Goal: Task Accomplishment & Management: Use online tool/utility

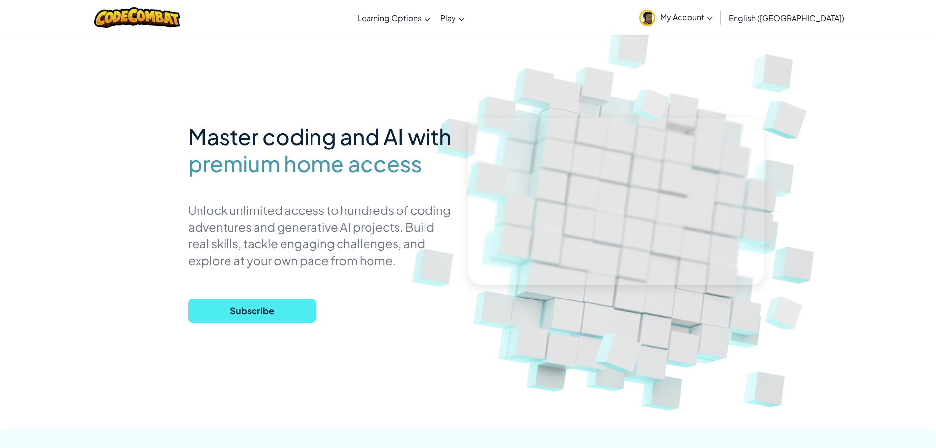
click at [277, 333] on div "Master coding and AI with premium home access Unlock unlimited access to hundre…" at bounding box center [468, 255] width 560 height 275
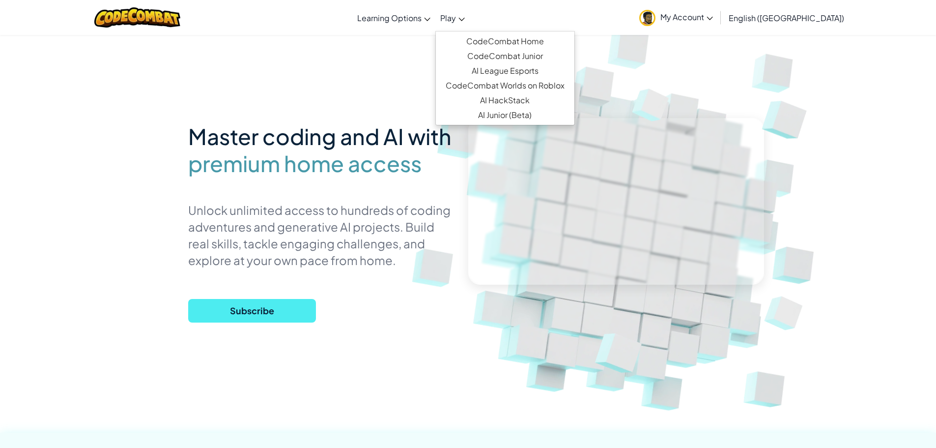
click at [456, 18] on span "Play" at bounding box center [448, 18] width 16 height 10
click at [516, 39] on link "CodeCombat Home" at bounding box center [505, 41] width 139 height 15
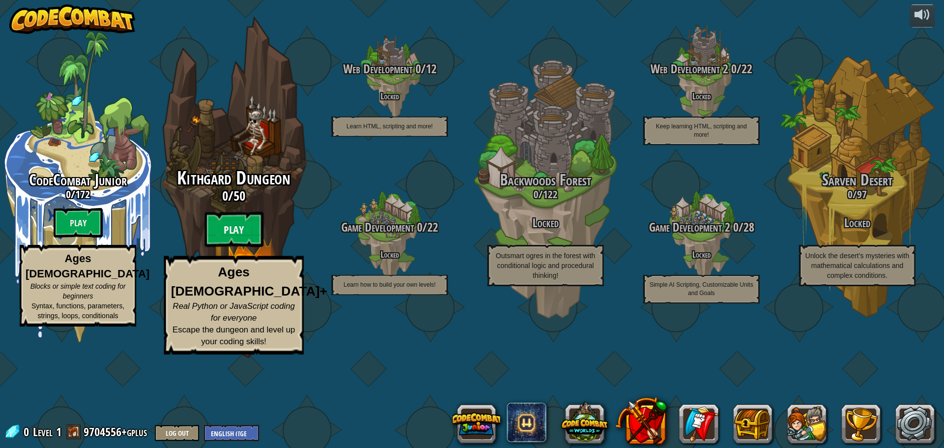
click at [235, 247] on btn "Play" at bounding box center [233, 229] width 59 height 35
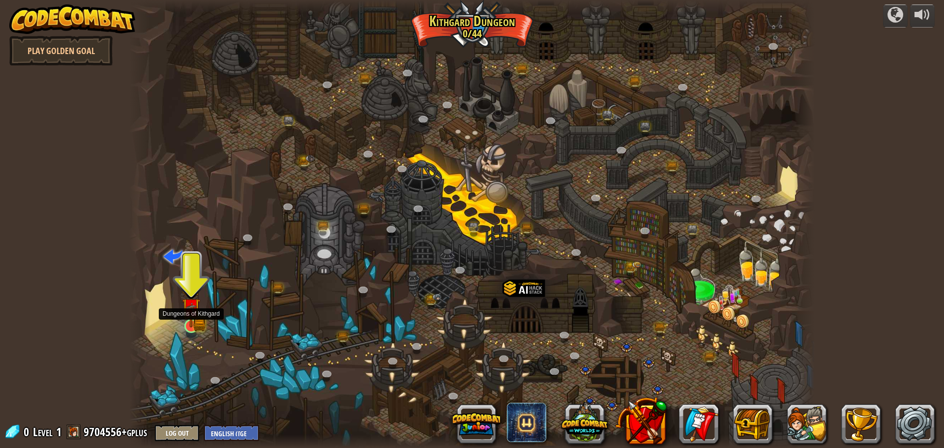
click at [190, 325] on img at bounding box center [191, 307] width 18 height 40
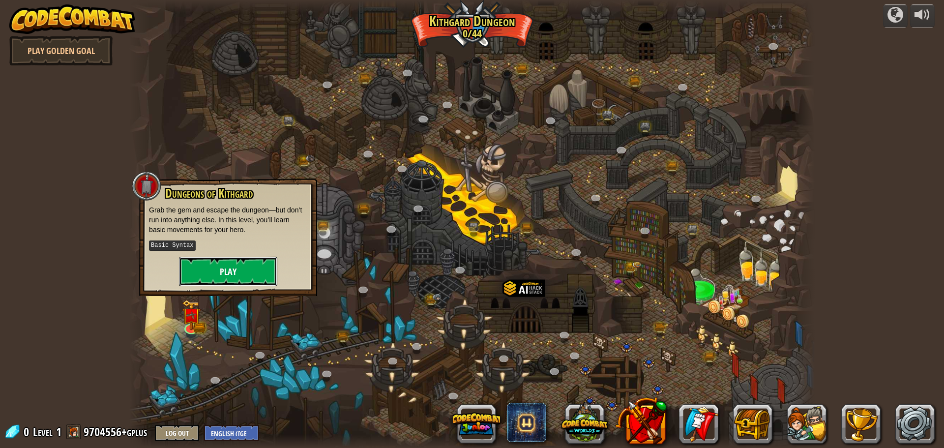
click at [230, 272] on button "Play" at bounding box center [228, 271] width 98 height 29
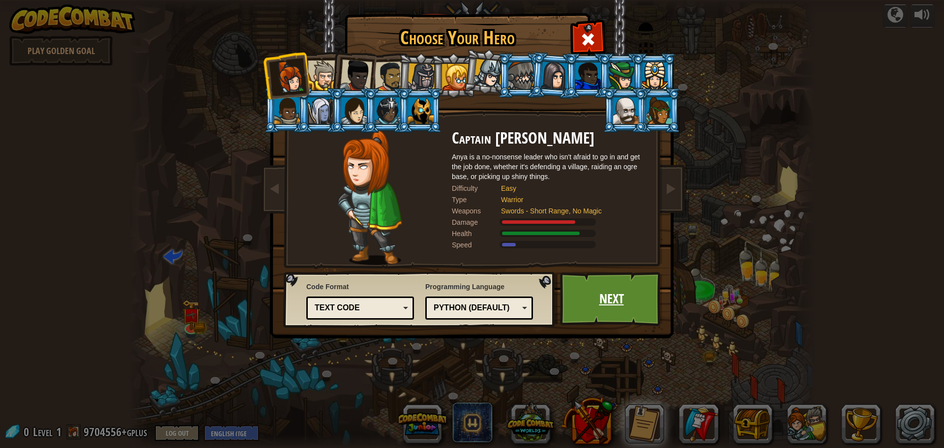
click at [568, 291] on link "Next" at bounding box center [611, 299] width 103 height 54
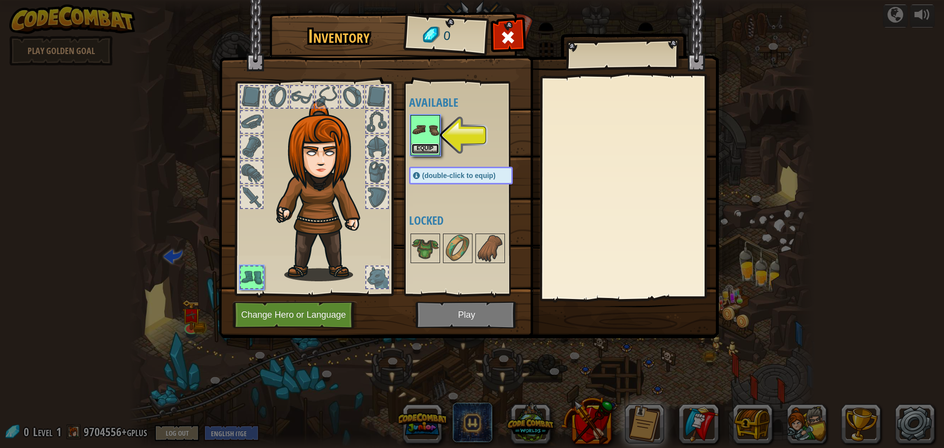
click at [426, 148] on button "Equip" at bounding box center [425, 149] width 28 height 10
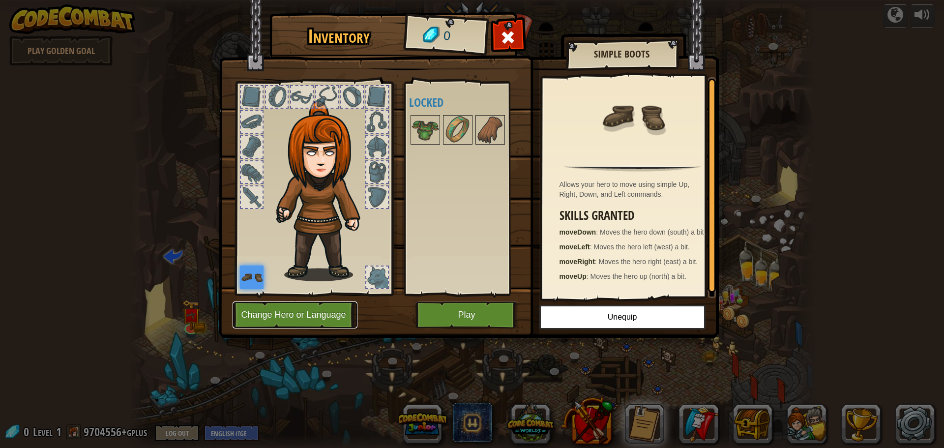
click at [316, 310] on button "Change Hero or Language" at bounding box center [294, 314] width 125 height 27
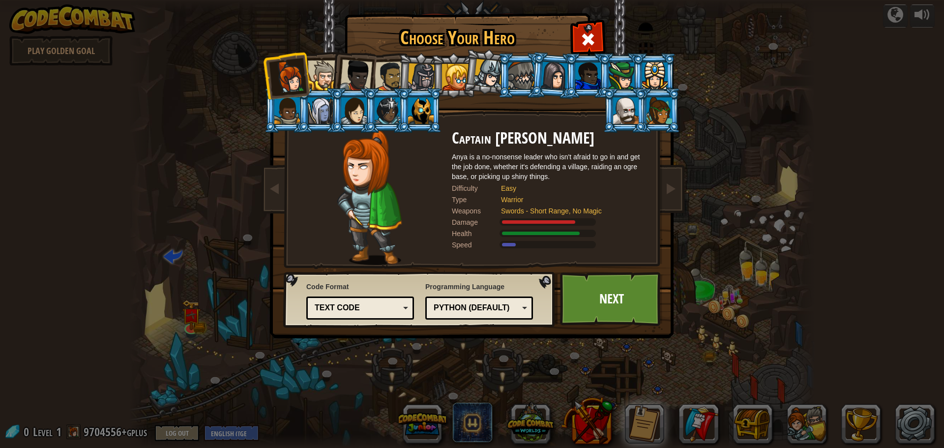
click at [326, 78] on div at bounding box center [323, 75] width 30 height 30
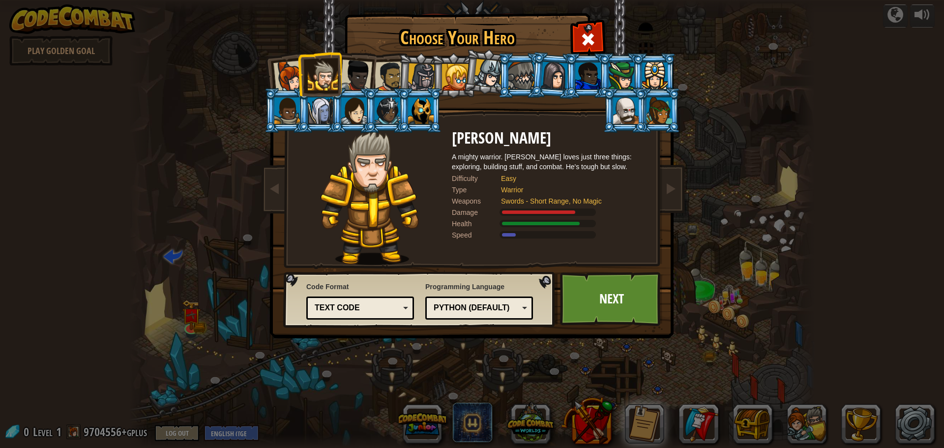
click at [363, 73] on div at bounding box center [356, 75] width 32 height 32
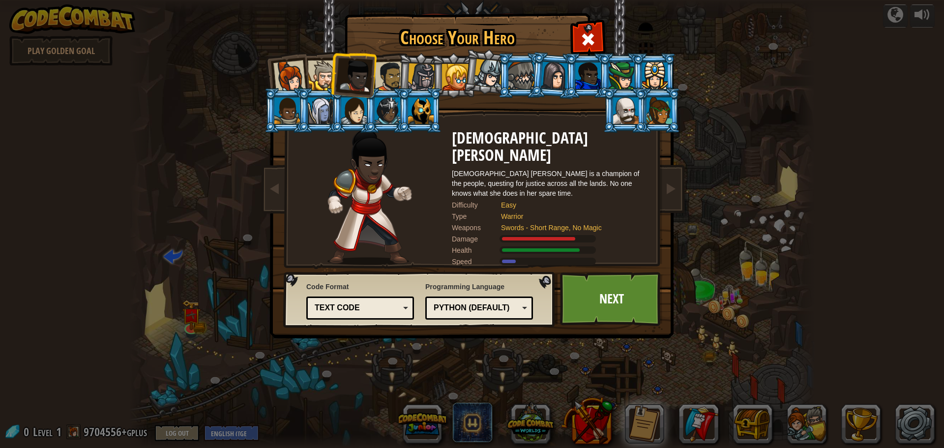
click at [386, 71] on div at bounding box center [390, 76] width 30 height 30
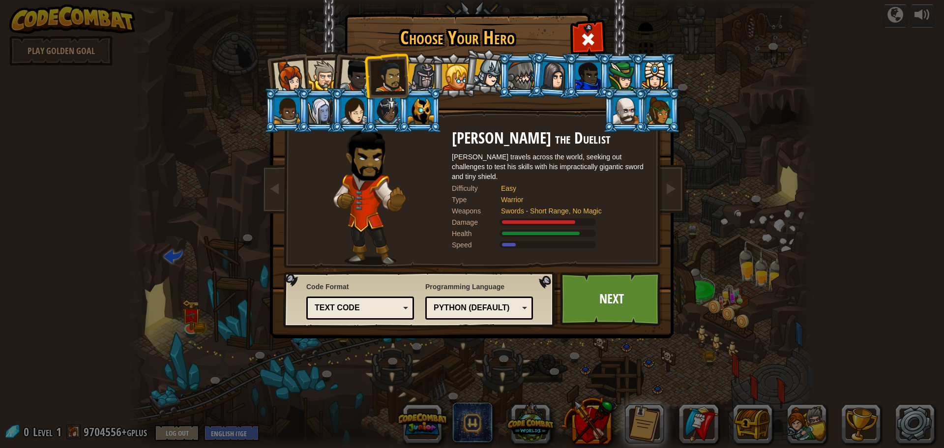
click at [408, 103] on div at bounding box center [421, 110] width 26 height 27
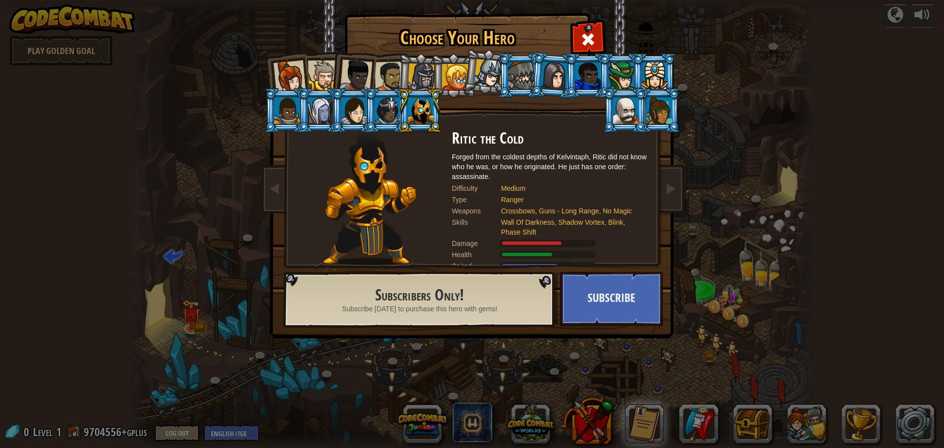
click at [624, 112] on div at bounding box center [626, 110] width 26 height 27
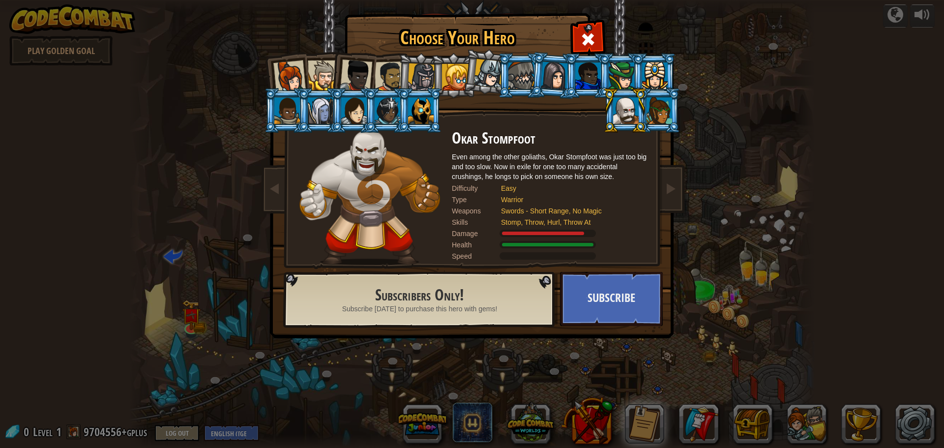
click at [450, 77] on div at bounding box center [455, 77] width 27 height 27
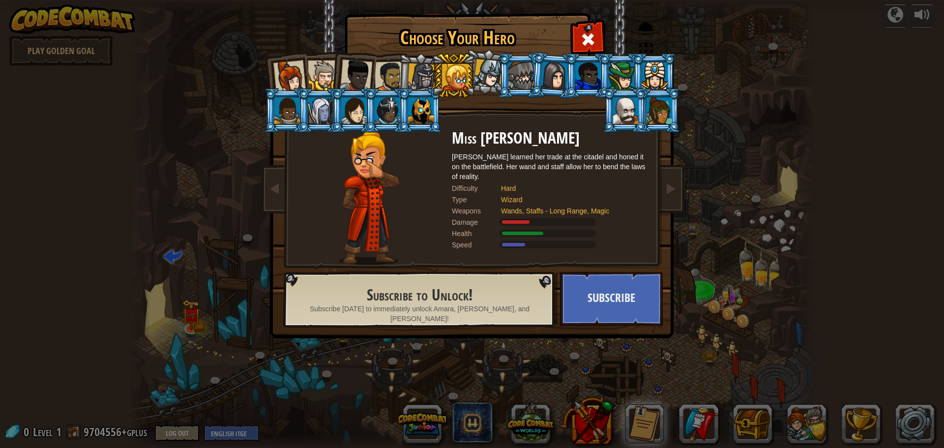
click at [496, 69] on div at bounding box center [488, 73] width 29 height 29
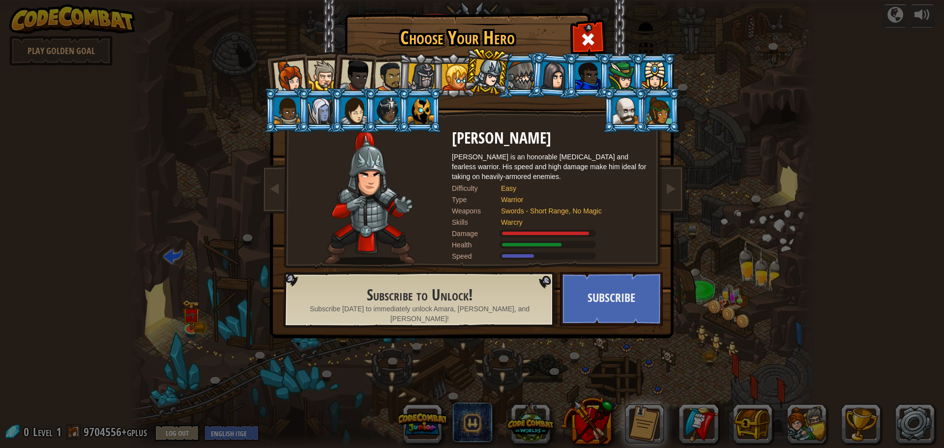
click at [526, 85] on div at bounding box center [521, 75] width 26 height 27
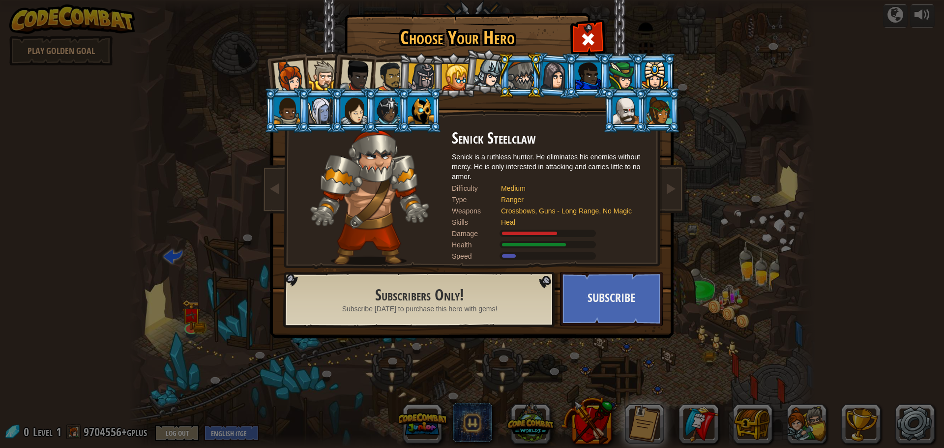
click at [490, 78] on div at bounding box center [488, 73] width 29 height 29
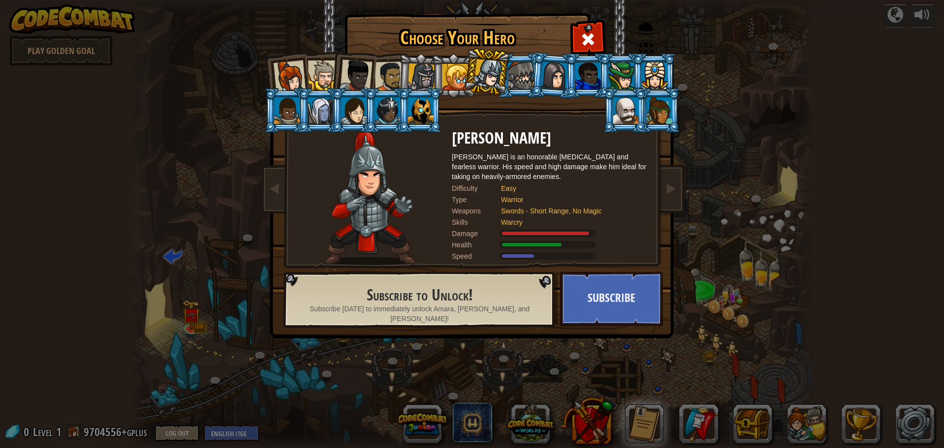
click at [463, 83] on li at bounding box center [486, 71] width 49 height 49
click at [415, 80] on div at bounding box center [421, 77] width 28 height 28
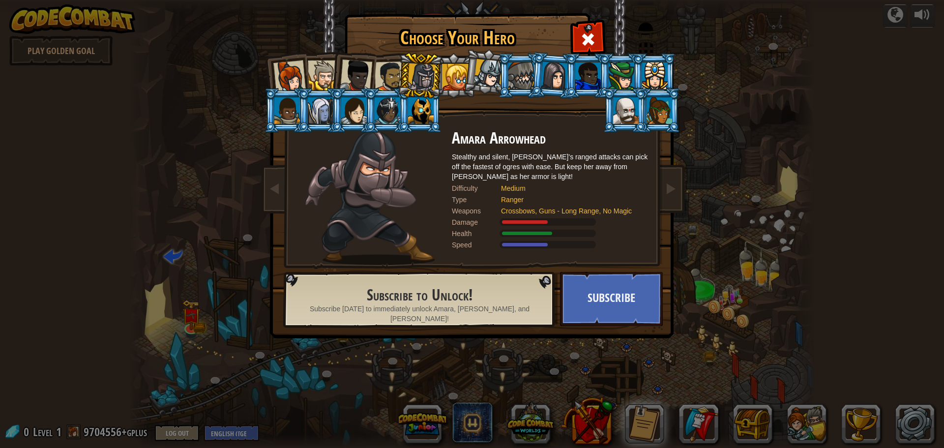
click at [392, 68] on div at bounding box center [390, 76] width 30 height 30
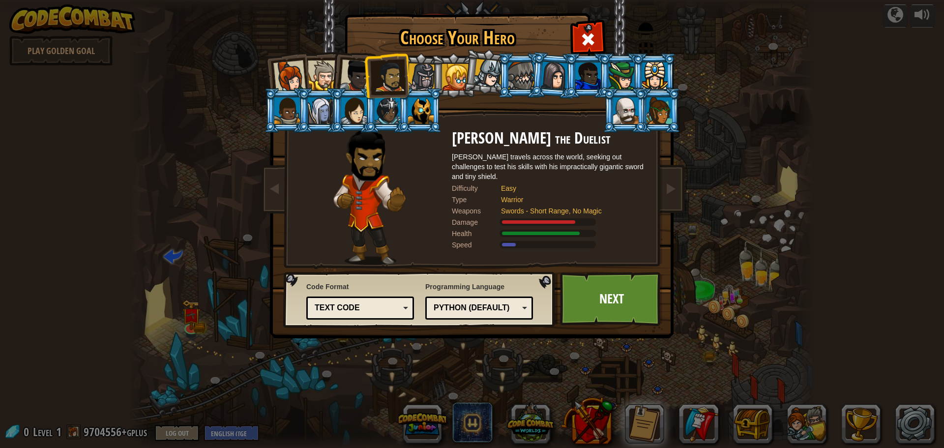
click at [425, 68] on div at bounding box center [421, 77] width 28 height 28
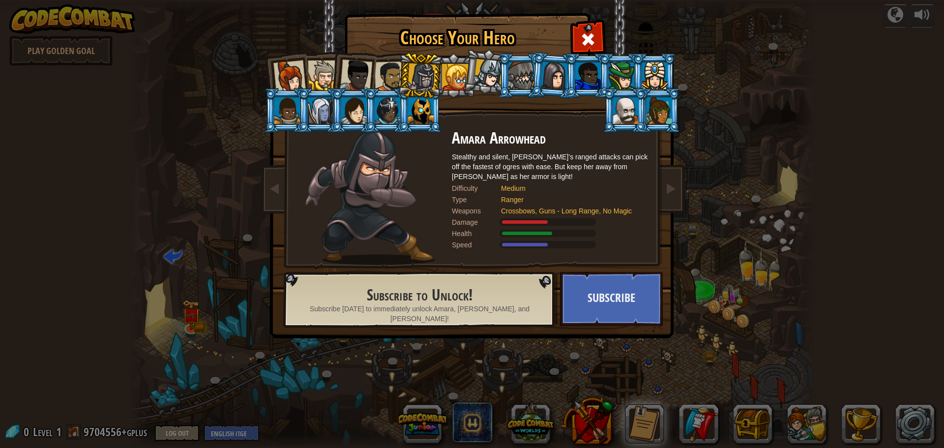
click at [410, 75] on div at bounding box center [421, 77] width 28 height 28
click at [453, 80] on div at bounding box center [455, 77] width 27 height 27
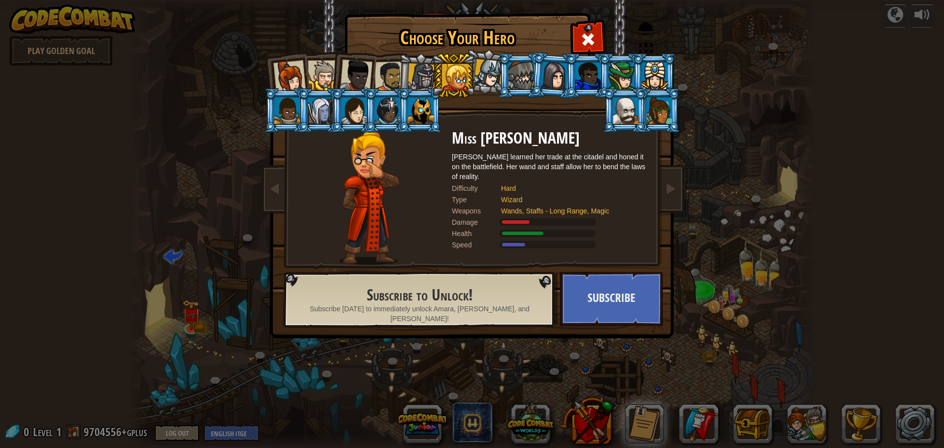
click at [470, 83] on li at bounding box center [453, 75] width 44 height 45
click at [483, 70] on div at bounding box center [488, 73] width 29 height 29
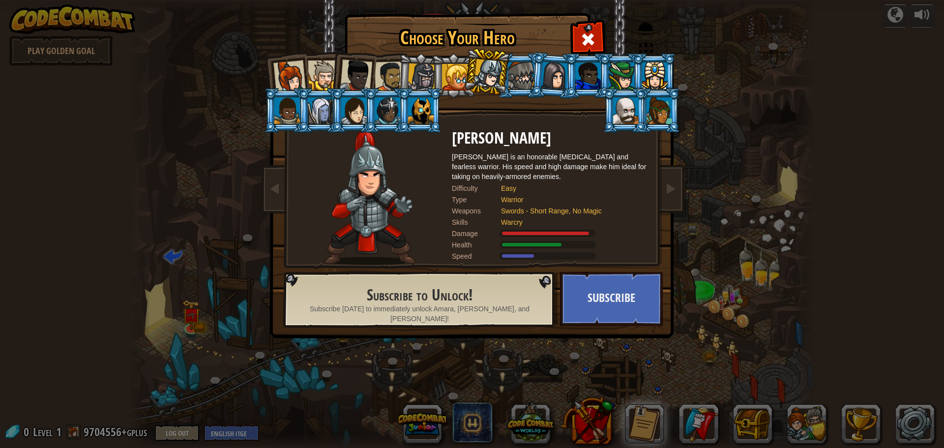
click at [399, 69] on li at bounding box center [420, 75] width 47 height 47
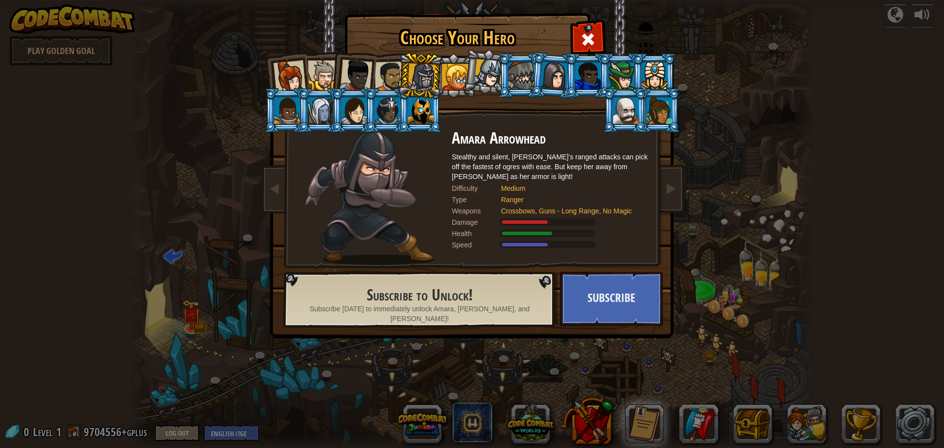
click at [387, 71] on div at bounding box center [390, 76] width 30 height 30
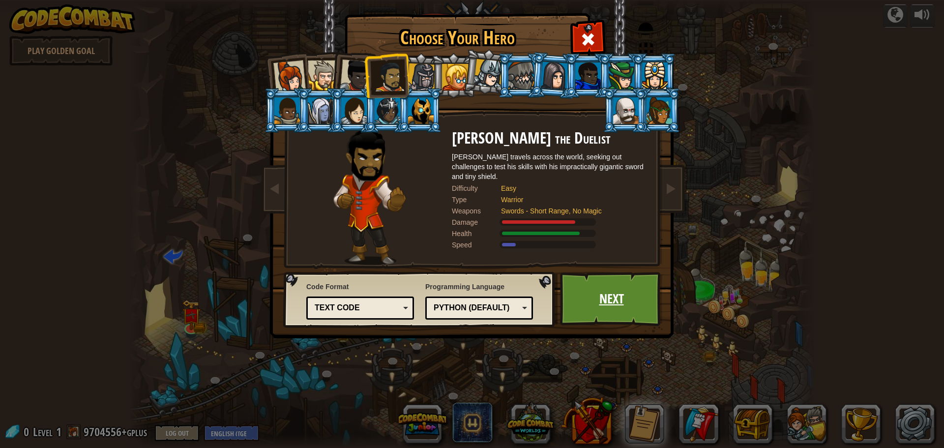
click at [580, 285] on link "Next" at bounding box center [611, 299] width 103 height 54
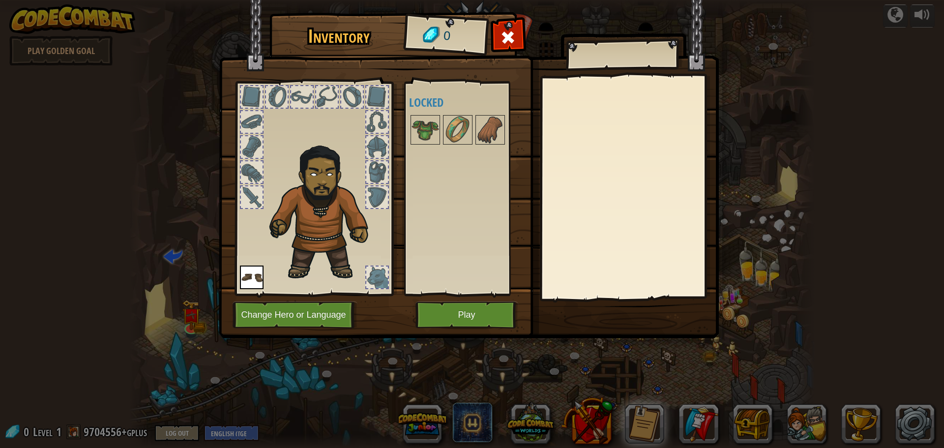
click at [386, 170] on div at bounding box center [377, 172] width 22 height 22
click at [457, 300] on img at bounding box center [469, 159] width 500 height 357
click at [456, 301] on button "Play" at bounding box center [466, 314] width 103 height 27
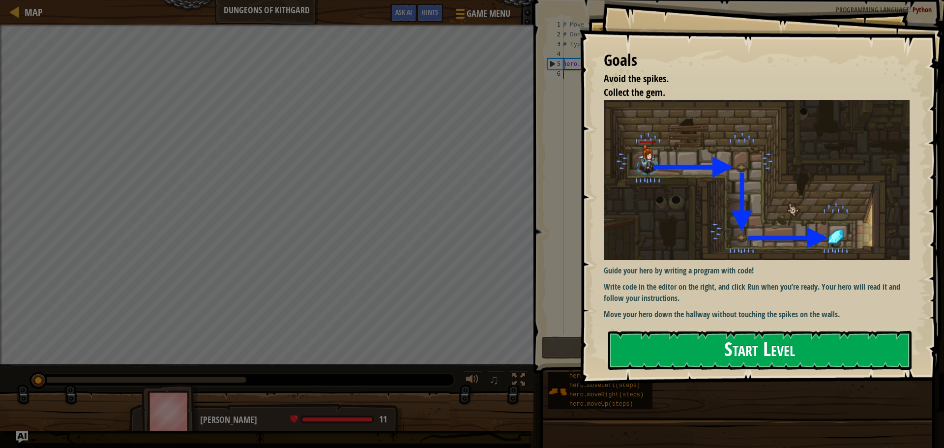
click at [705, 360] on button "Start Level" at bounding box center [759, 350] width 303 height 39
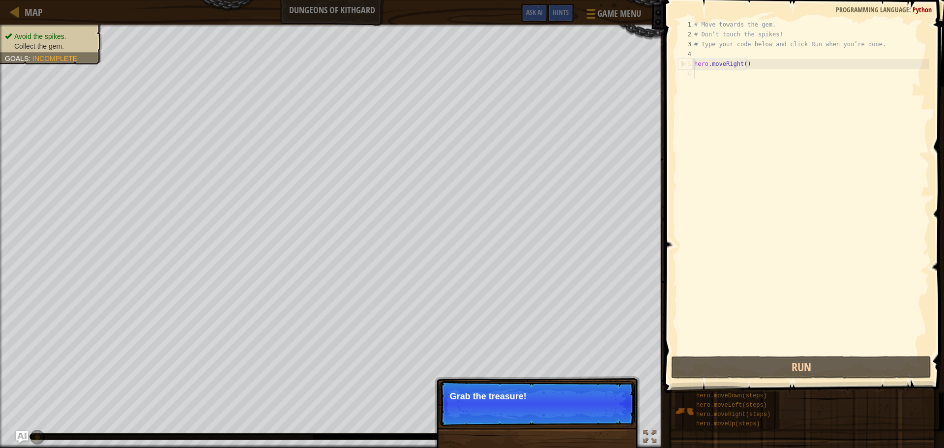
type textarea "hero.moveRight()"
type textarea "# Type your code below and click Run when you’re done."
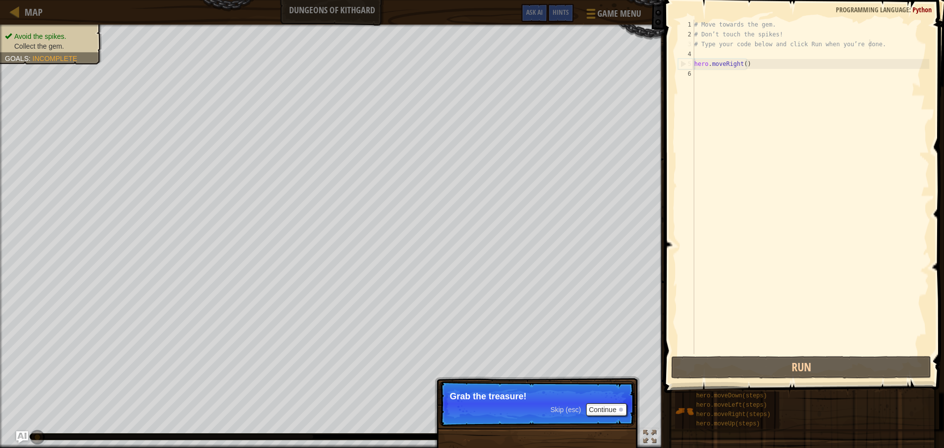
type textarea "hero.moveRight()"
type textarea "# Type your code below and click Run when you’re done."
type textarea "hero.moveRight()"
type textarea "# Type your code below and click Run when you’re done."
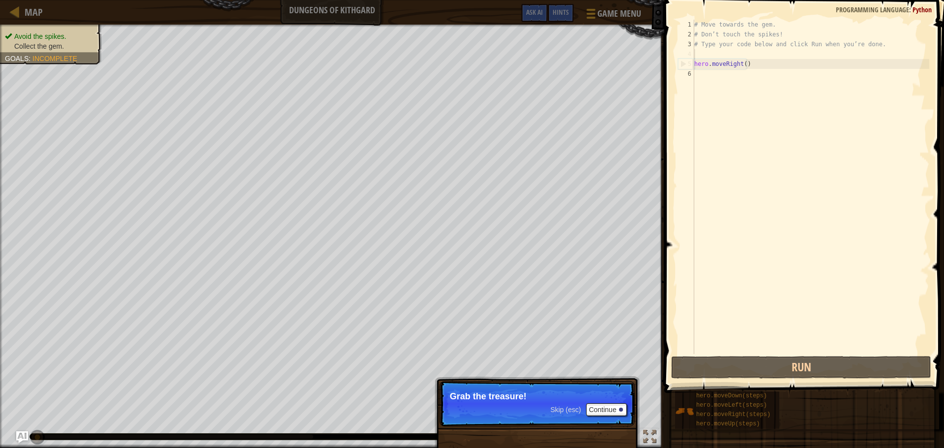
type textarea "hero.moveRight()"
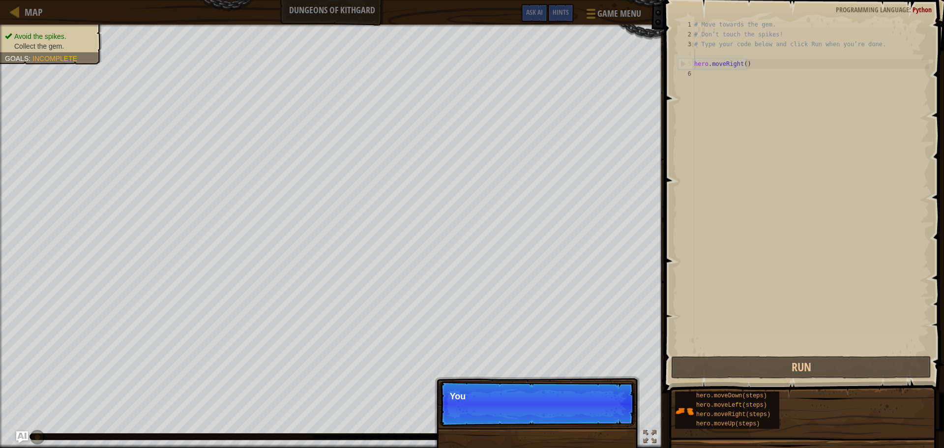
type textarea "hero.moveRight()"
type textarea "# Type your code below and click Run when you’re done."
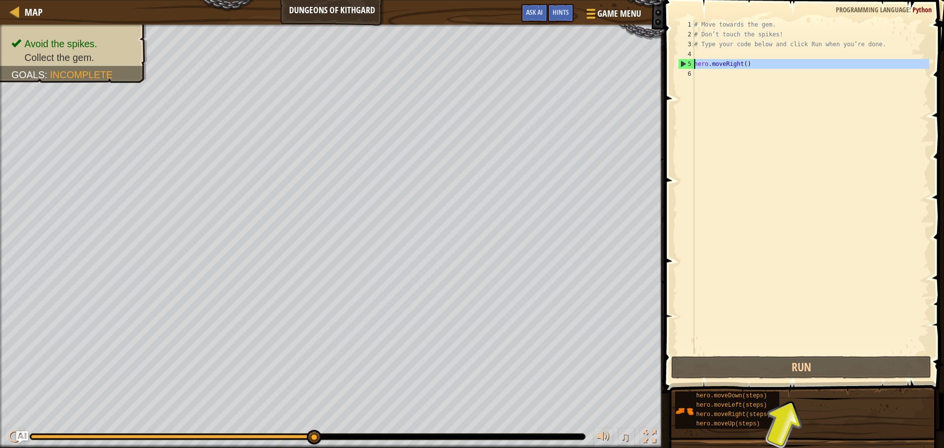
click at [682, 61] on div "5" at bounding box center [686, 64] width 16 height 10
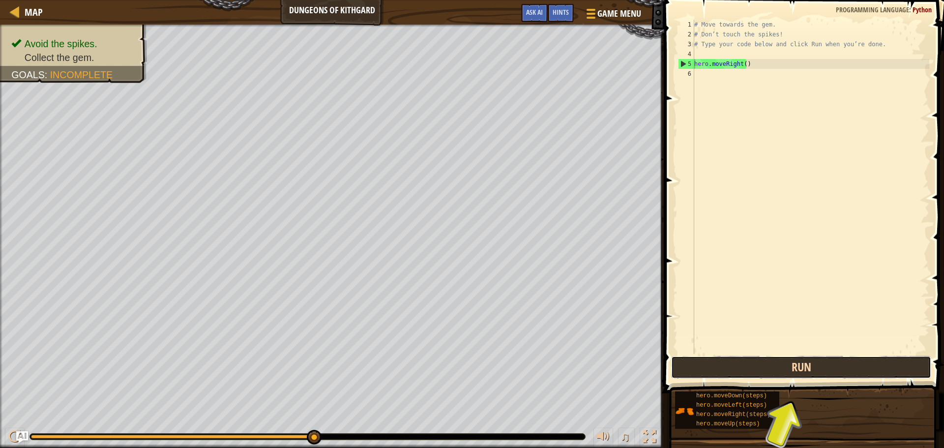
click at [823, 364] on button "Run" at bounding box center [801, 367] width 260 height 23
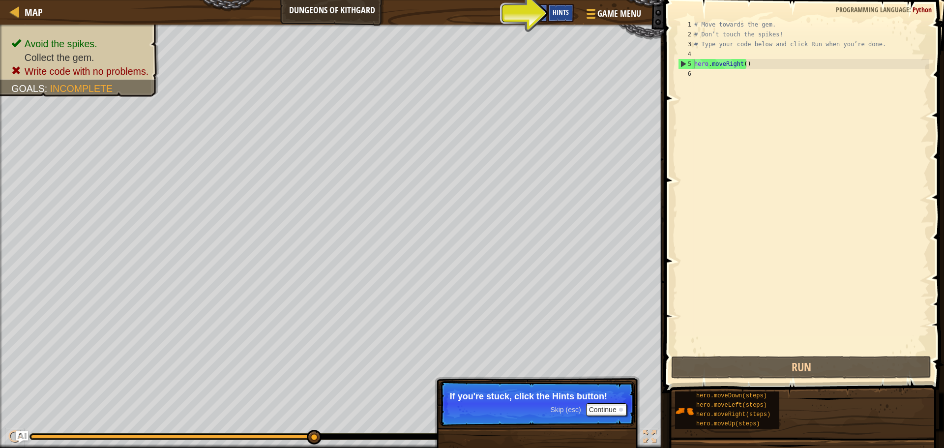
click at [553, 7] on div "Hints" at bounding box center [561, 13] width 26 height 18
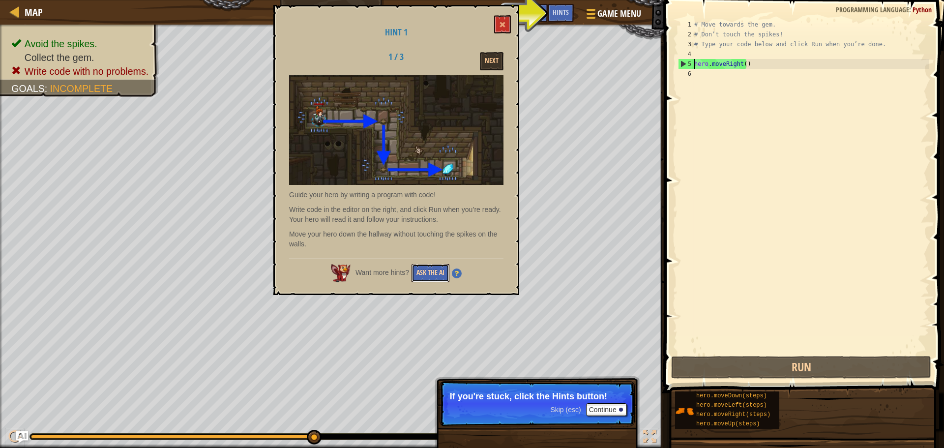
click at [422, 275] on button "Ask the AI" at bounding box center [430, 273] width 38 height 18
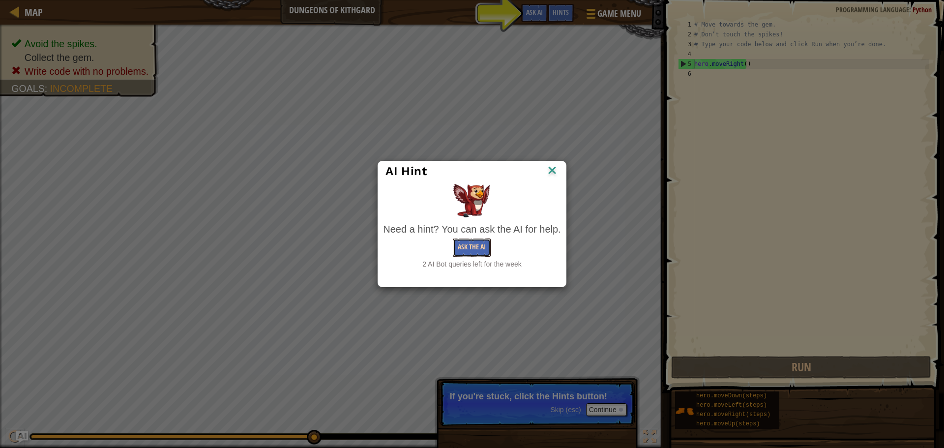
click at [460, 241] on button "Ask the AI" at bounding box center [472, 247] width 38 height 18
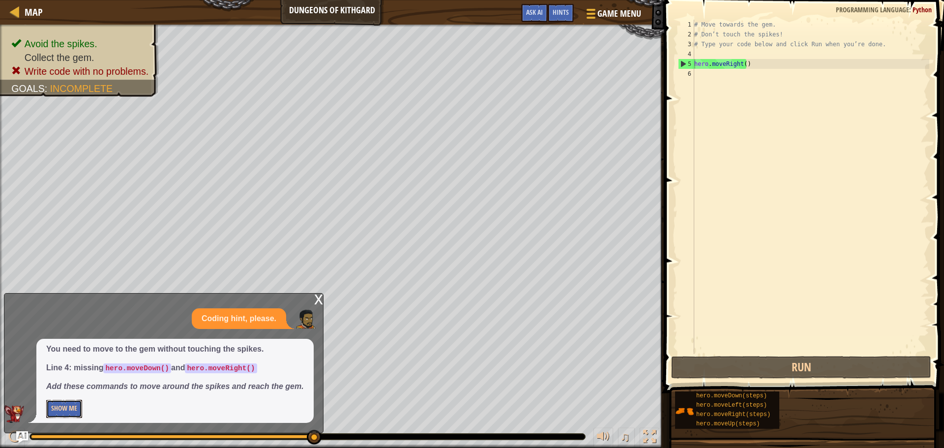
click at [54, 409] on button "Show Me" at bounding box center [64, 409] width 36 height 18
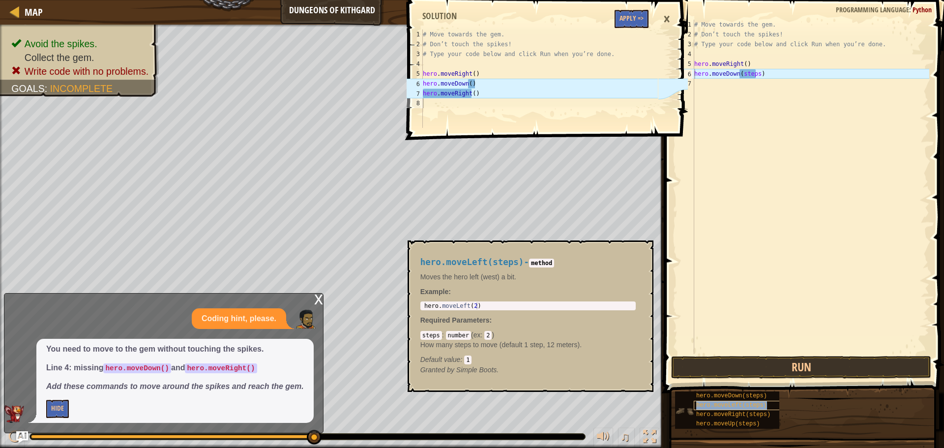
click at [737, 409] on div "hero.moveLeft(steps)" at bounding box center [741, 405] width 94 height 9
type textarea "hero.moveRight(steps)"
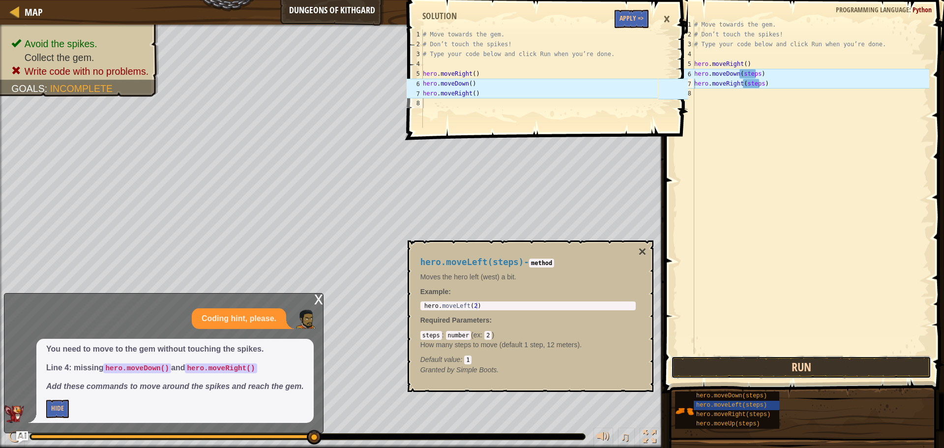
click at [755, 356] on button "Run" at bounding box center [801, 367] width 260 height 23
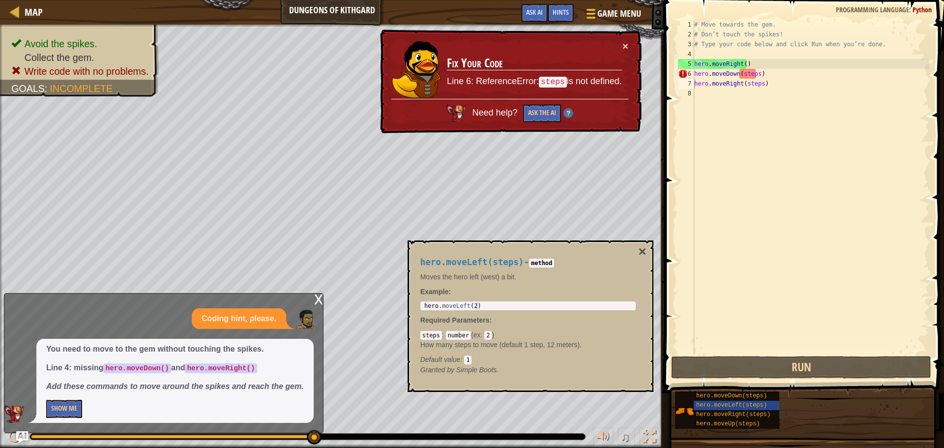
click at [535, 103] on div "Need help? Ask the AI" at bounding box center [509, 111] width 237 height 24
click at [536, 110] on button "Ask the AI" at bounding box center [542, 113] width 38 height 18
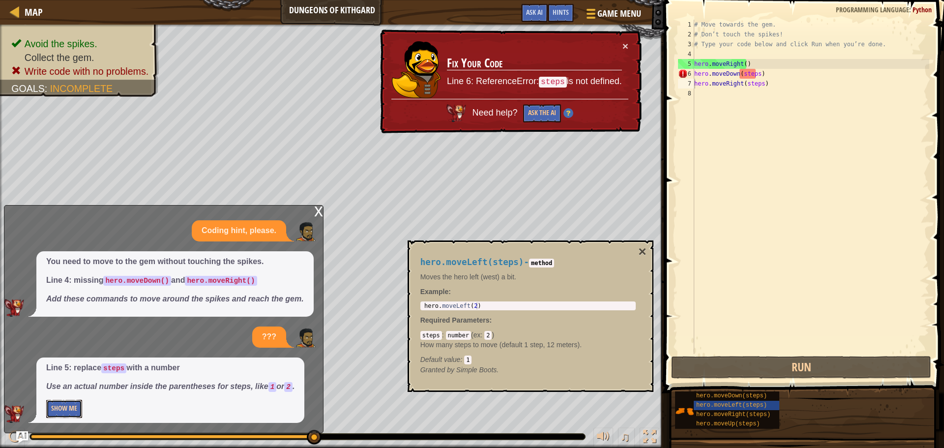
click at [72, 406] on button "Show Me" at bounding box center [64, 409] width 36 height 18
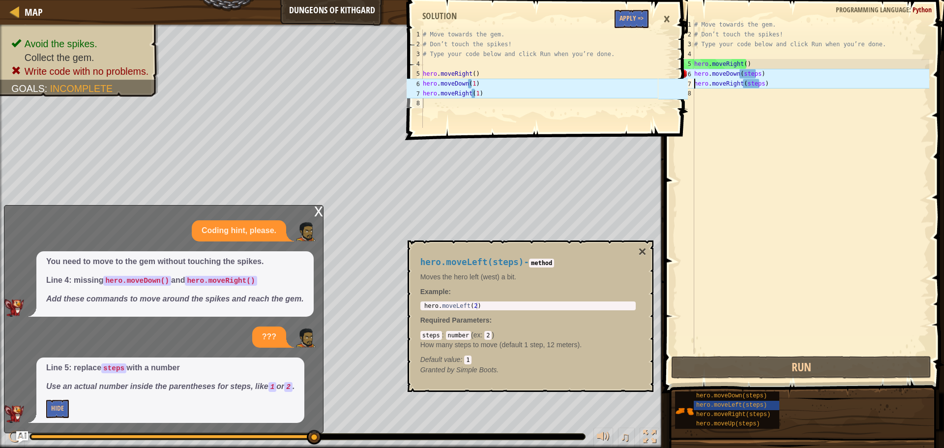
drag, startPoint x: 733, startPoint y: 181, endPoint x: 733, endPoint y: 163, distance: 17.7
click at [733, 163] on div "# Move towards the gem. # Don’t touch the spikes! # Type your code below and cl…" at bounding box center [810, 197] width 237 height 354
click at [752, 82] on div "# Move towards the gem. # Don’t touch the spikes! # Type your code below and cl…" at bounding box center [810, 197] width 237 height 354
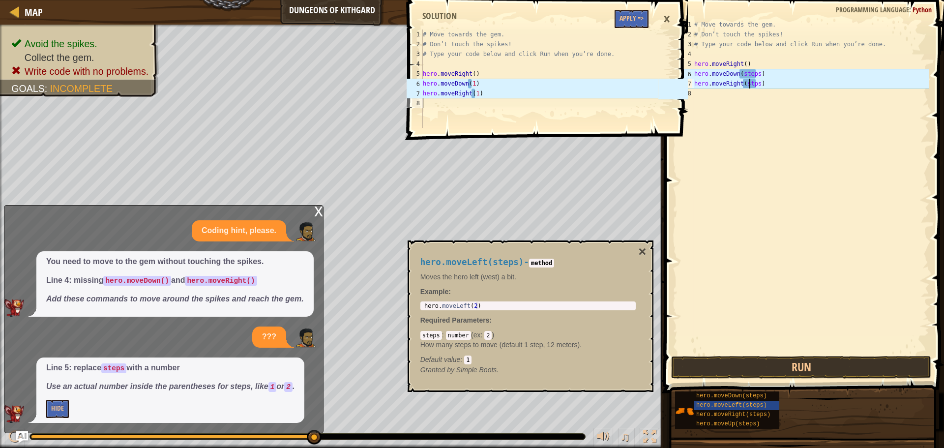
click at [753, 86] on div "# Move towards the gem. # Don’t touch the spikes! # Type your code below and cl…" at bounding box center [810, 197] width 237 height 354
click at [754, 86] on div "# Move towards the gem. # Don’t touch the spikes! # Type your code below and cl…" at bounding box center [810, 197] width 237 height 354
click at [754, 87] on div "# Move towards the gem. # Don’t touch the spikes! # Type your code below and cl…" at bounding box center [810, 197] width 237 height 354
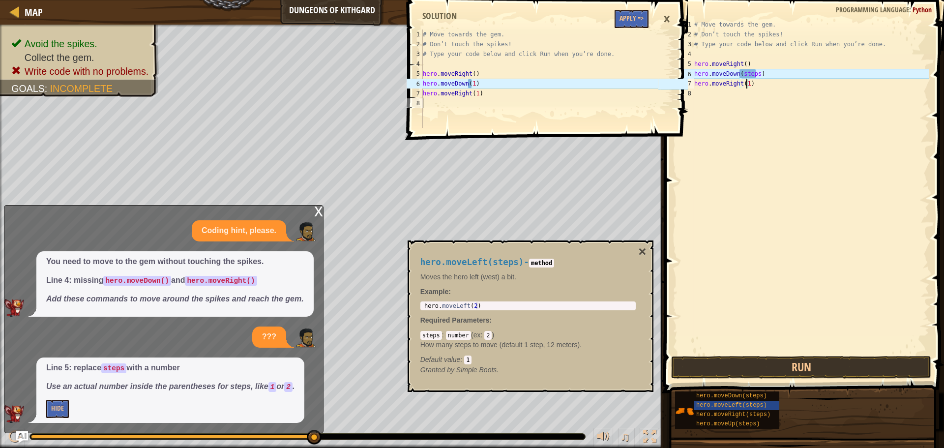
click at [747, 72] on div "# Move towards the gem. # Don’t touch the spikes! # Type your code below and cl…" at bounding box center [810, 197] width 237 height 354
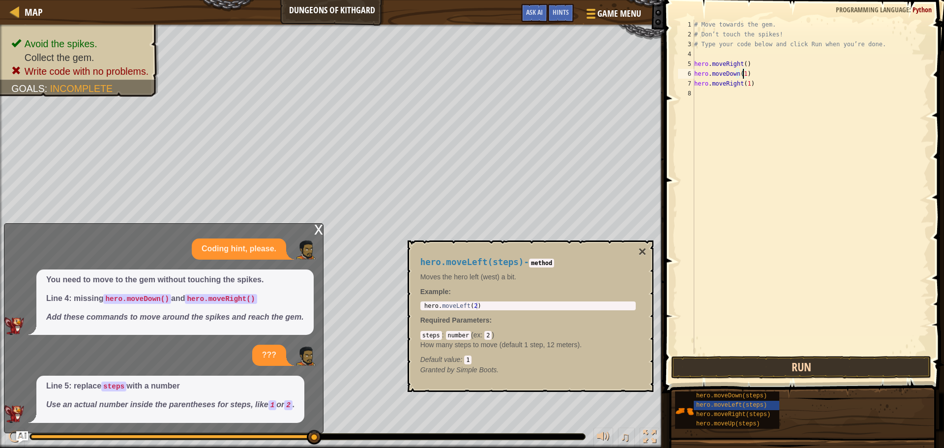
type textarea "hero.moveDown(1)"
click at [803, 367] on button "Run" at bounding box center [801, 367] width 260 height 23
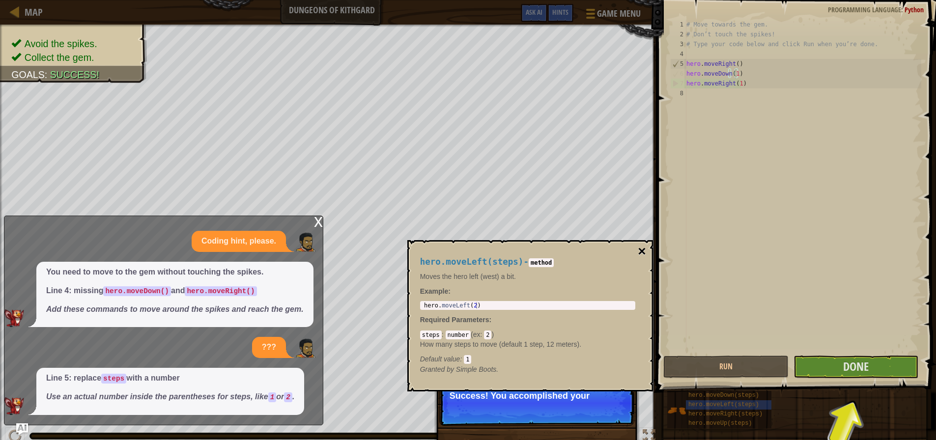
click at [645, 253] on button "×" at bounding box center [642, 252] width 8 height 14
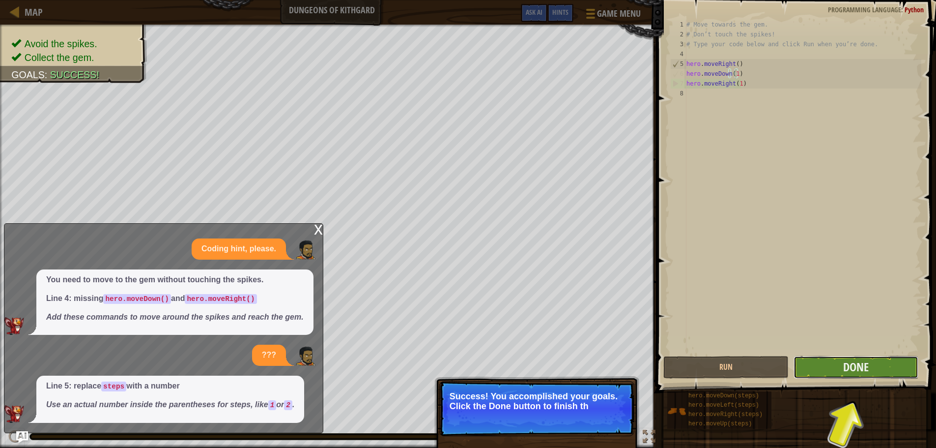
click at [870, 377] on button "Done" at bounding box center [856, 367] width 125 height 23
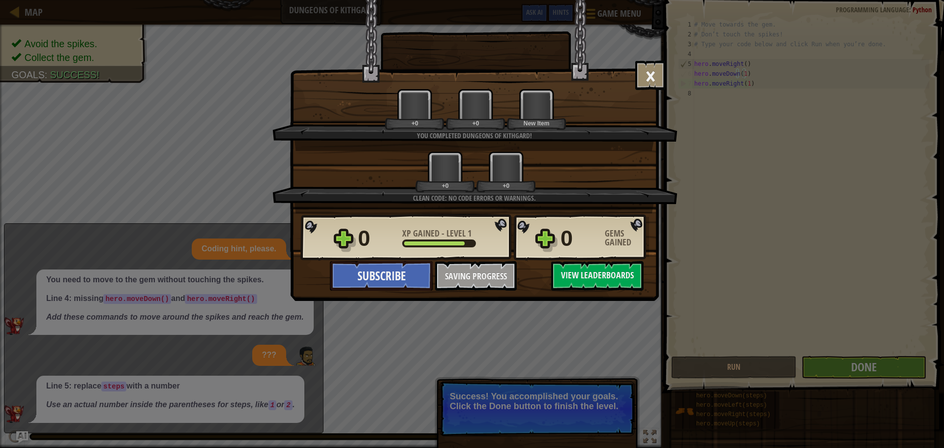
click at [874, 365] on div "× Well done, hero. You’re building the strength to escape [PERSON_NAME]. How fu…" at bounding box center [472, 224] width 944 height 448
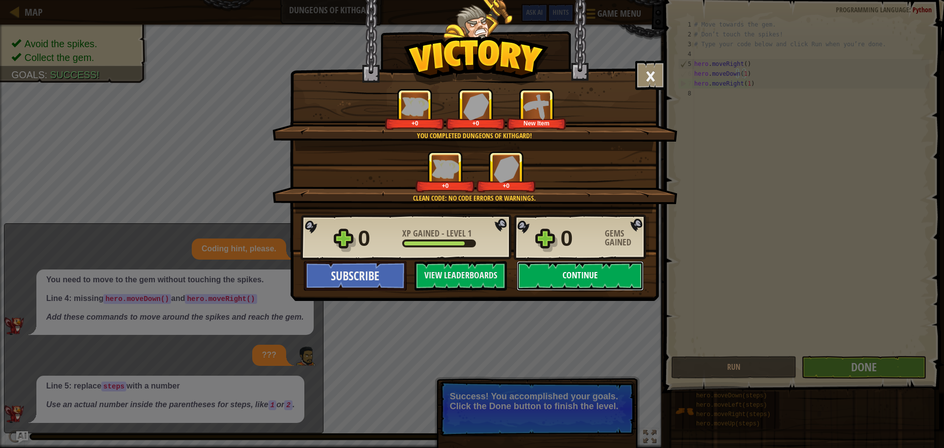
click at [556, 273] on button "Continue" at bounding box center [580, 275] width 127 height 29
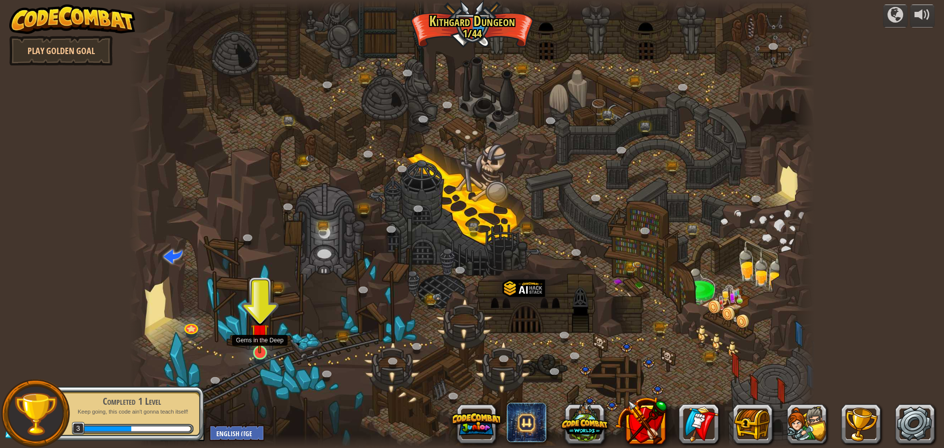
click at [259, 340] on img at bounding box center [260, 333] width 18 height 42
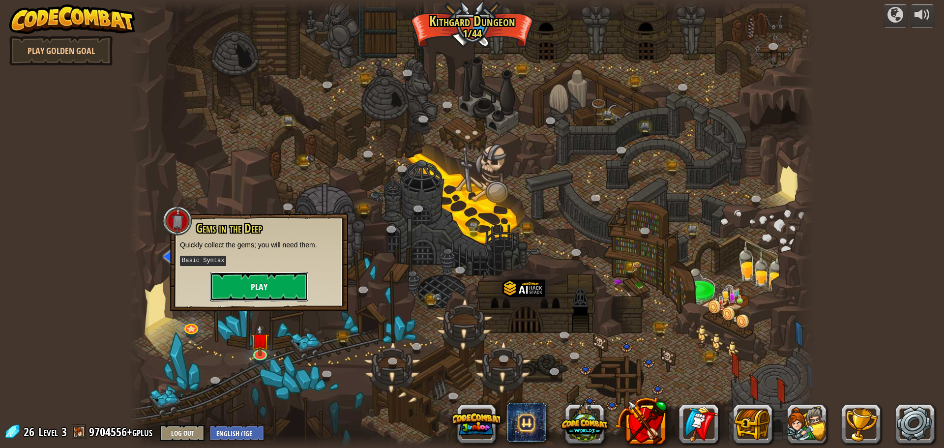
click at [276, 293] on button "Play" at bounding box center [259, 286] width 98 height 29
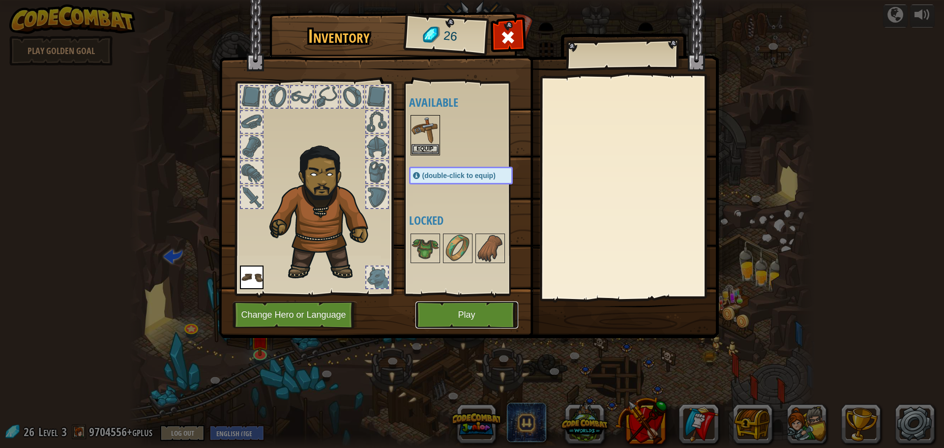
click at [454, 305] on button "Play" at bounding box center [466, 314] width 103 height 27
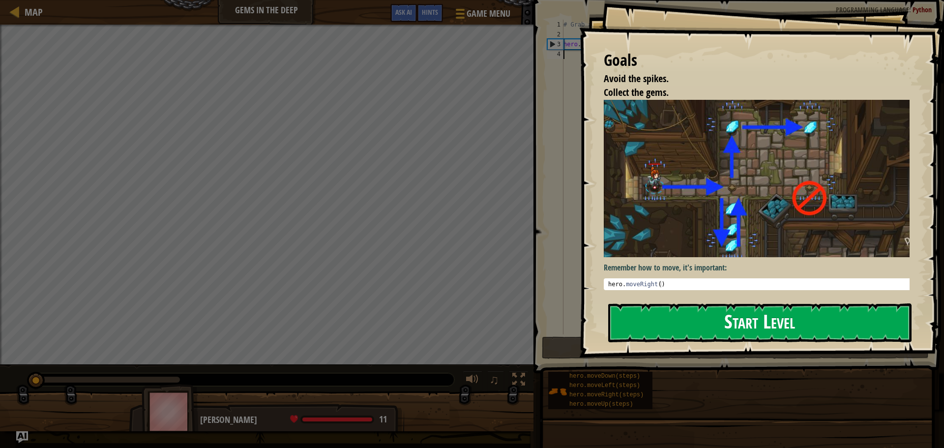
click at [671, 303] on button "Start Level" at bounding box center [759, 322] width 303 height 39
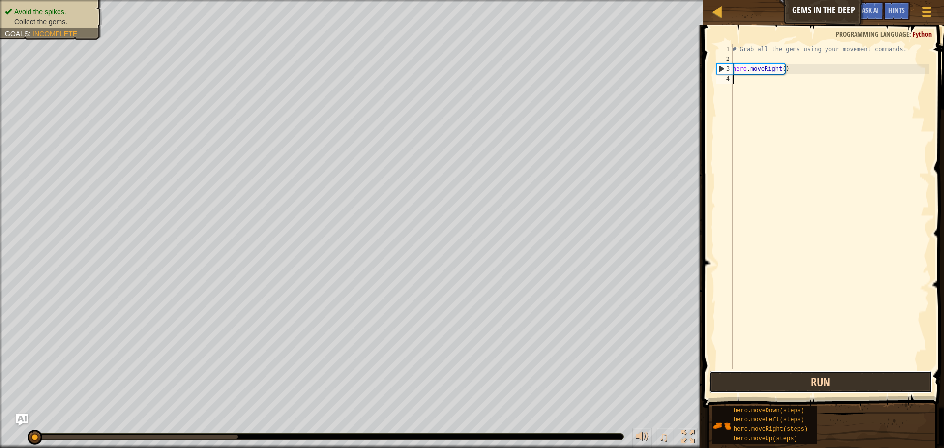
click at [790, 381] on button "Run" at bounding box center [820, 382] width 223 height 23
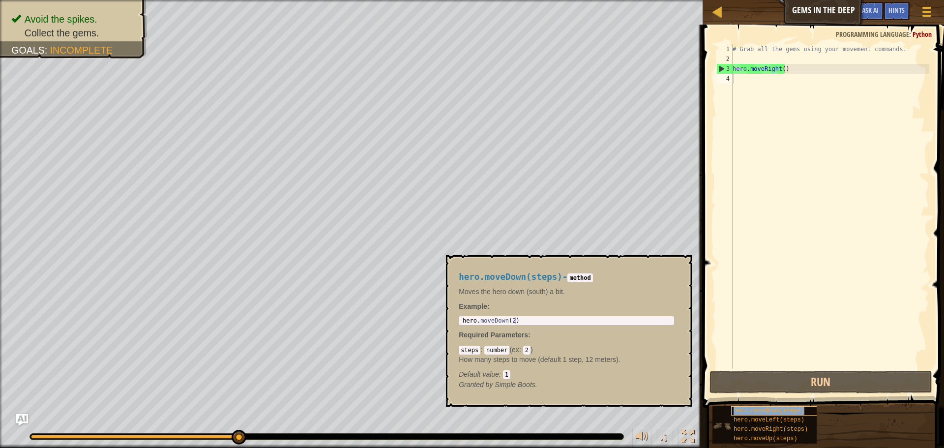
type textarea "hero.moveDown(steps)"
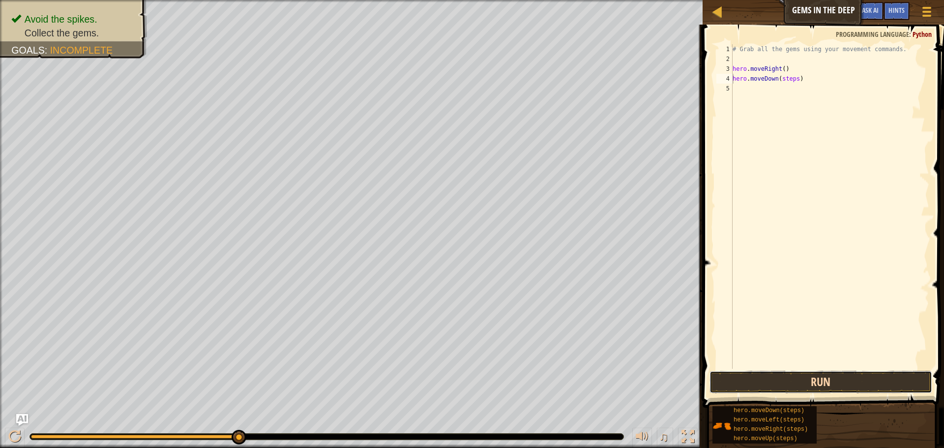
click at [796, 380] on button "Run" at bounding box center [820, 382] width 223 height 23
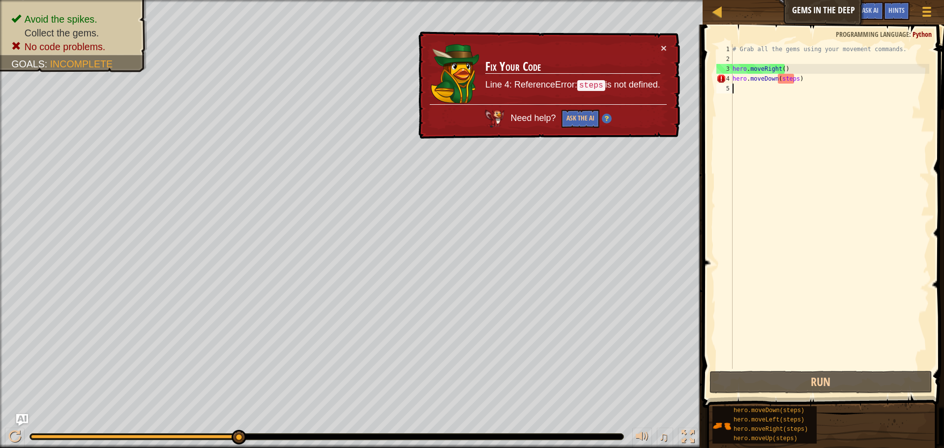
click at [787, 88] on div "# Grab all the gems using your movement commands. hero . moveRight ( ) hero . m…" at bounding box center [829, 216] width 199 height 344
click at [793, 79] on div "# Grab all the gems using your movement commands. hero . moveRight ( ) hero . m…" at bounding box center [829, 216] width 199 height 344
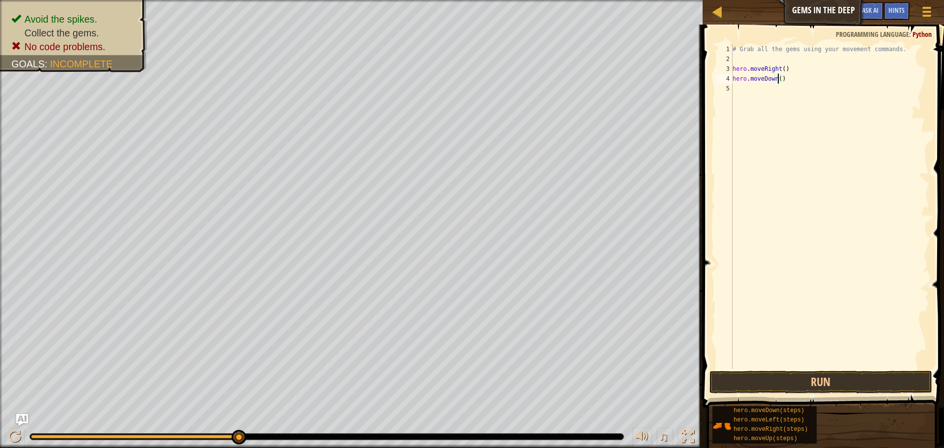
scroll to position [4, 4]
type textarea "hero.moveDown(10)"
click at [754, 377] on button "Run" at bounding box center [820, 382] width 223 height 23
